Goal: Transaction & Acquisition: Purchase product/service

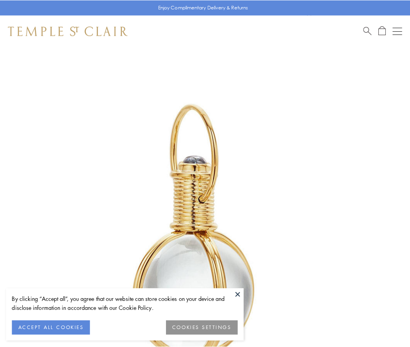
scroll to position [204, 0]
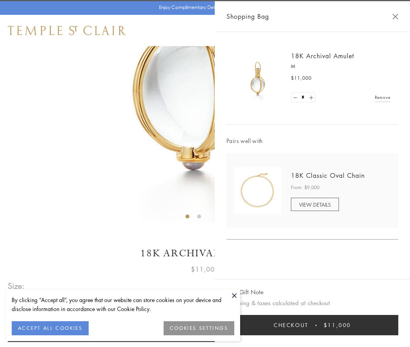
click at [312, 325] on button "Checkout $11,000" at bounding box center [313, 325] width 172 height 20
